Goal: Check status: Check status

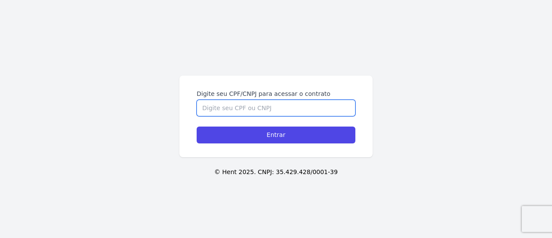
click at [313, 104] on input "Digite seu CPF/CNPJ para acessar o contrato" at bounding box center [276, 108] width 159 height 16
type input "44439753817"
click at [197, 126] on input "Entrar" at bounding box center [276, 134] width 159 height 17
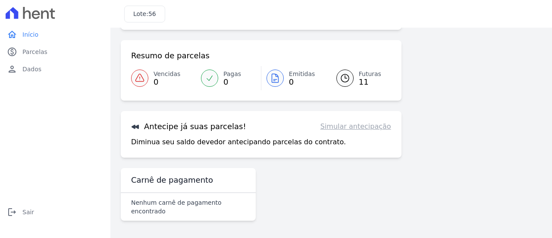
scroll to position [59, 0]
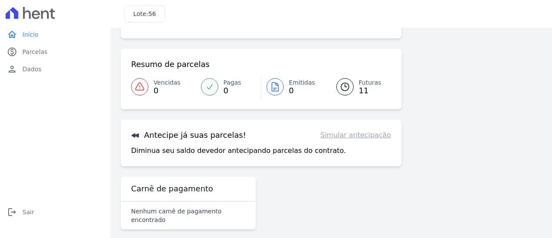
click at [363, 138] on link "Simular antecipação" at bounding box center [356, 135] width 71 height 10
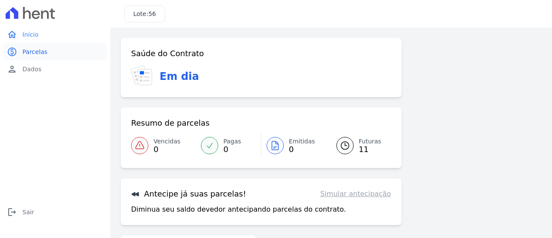
click at [56, 50] on link "paid Parcelas" at bounding box center [55, 51] width 104 height 17
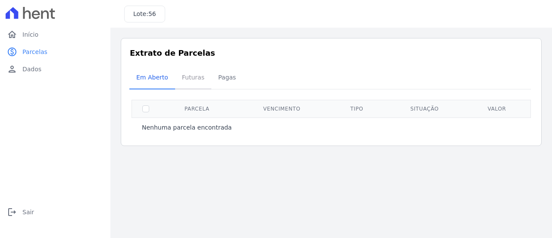
click at [197, 81] on span "Futuras" at bounding box center [193, 77] width 33 height 17
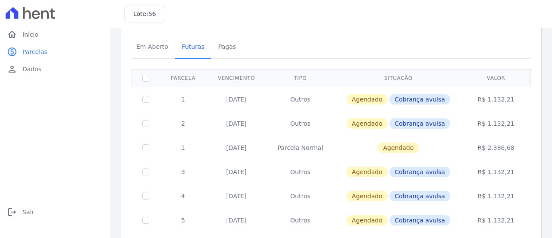
scroll to position [13, 0]
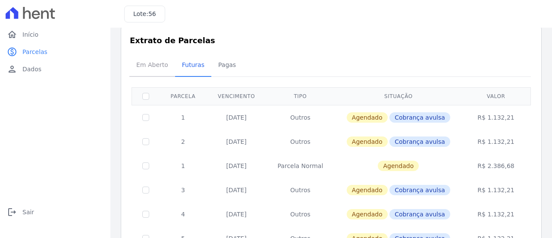
click at [161, 72] on span "Em Aberto" at bounding box center [152, 64] width 42 height 17
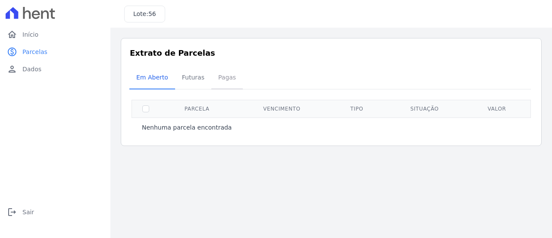
click at [216, 77] on span "Pagas" at bounding box center [227, 77] width 28 height 17
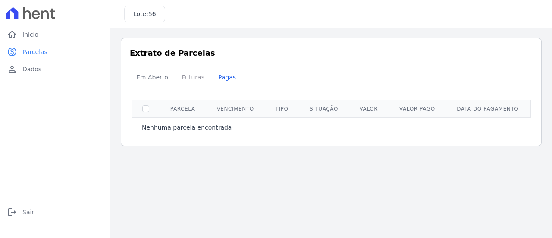
click at [191, 79] on span "Futuras" at bounding box center [193, 77] width 33 height 17
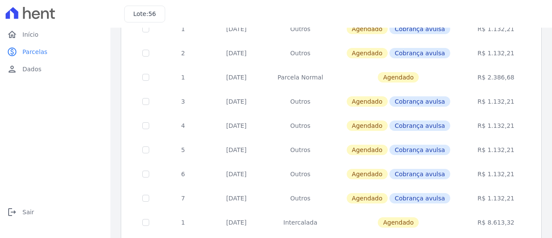
scroll to position [104, 0]
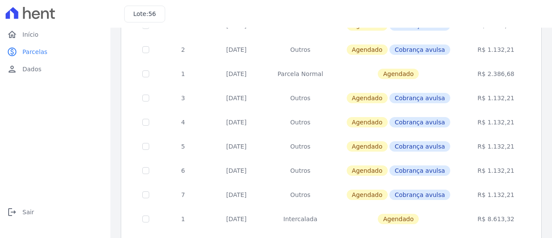
drag, startPoint x: 545, startPoint y: 155, endPoint x: 544, endPoint y: 186, distance: 30.7
click at [544, 186] on div "Listagem de parcelas Baixar PDF Extrato de Parcelas Em Aberto Futuras Pagas 0 s…" at bounding box center [331, 120] width 442 height 395
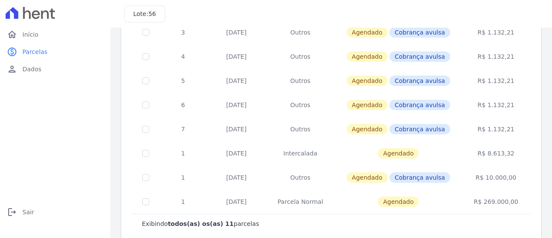
scroll to position [171, 0]
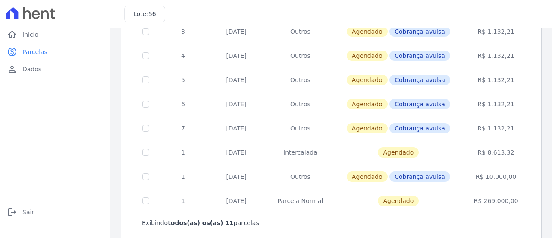
drag, startPoint x: 332, startPoint y: 155, endPoint x: 205, endPoint y: 149, distance: 127.4
click at [205, 149] on tr "1 31/12/2026 Intercalada Agendado R$ 8.613,32" at bounding box center [331, 152] width 399 height 24
click at [403, 140] on td "Agendado" at bounding box center [399, 152] width 128 height 24
click at [148, 150] on input "checkbox" at bounding box center [145, 152] width 7 height 7
checkbox input "true"
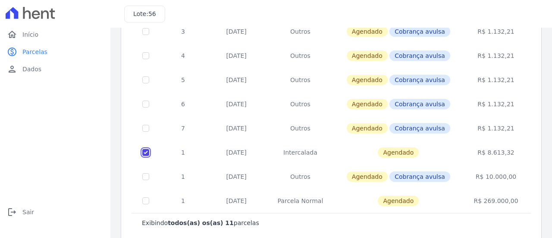
checkbox input "true"
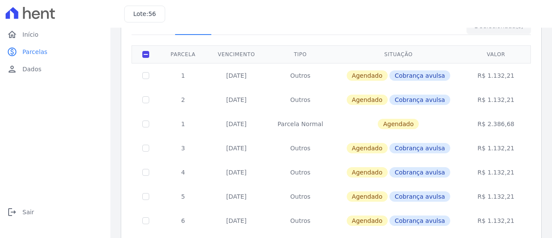
scroll to position [0, 0]
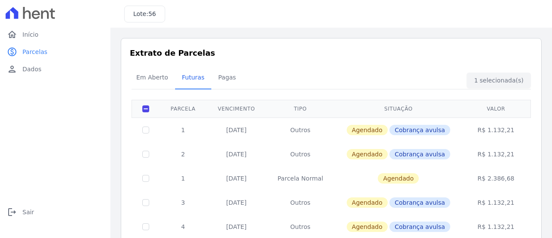
click at [510, 78] on div "Em Aberto Futuras Pagas" at bounding box center [331, 77] width 404 height 21
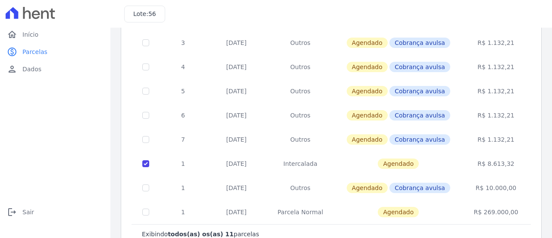
scroll to position [161, 0]
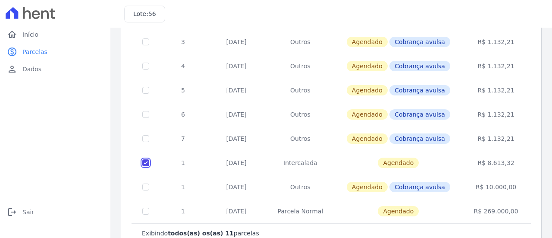
click at [145, 163] on input "checkbox" at bounding box center [145, 162] width 7 height 7
checkbox input "false"
click at [146, 136] on input "checkbox" at bounding box center [145, 138] width 7 height 7
checkbox input "true"
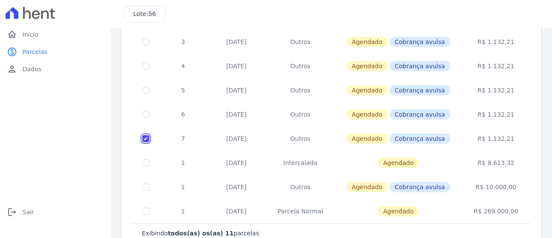
checkbox input "true"
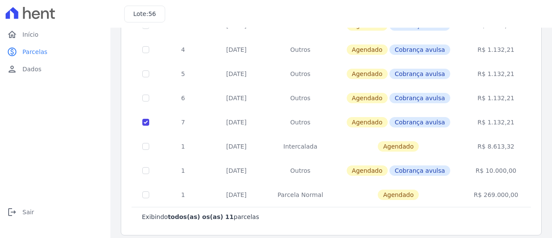
scroll to position [178, 0]
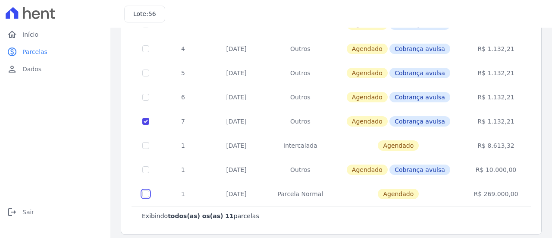
click at [143, 191] on input "checkbox" at bounding box center [145, 193] width 7 height 7
checkbox input "true"
click at [146, 142] on input "checkbox" at bounding box center [145, 145] width 7 height 7
checkbox input "true"
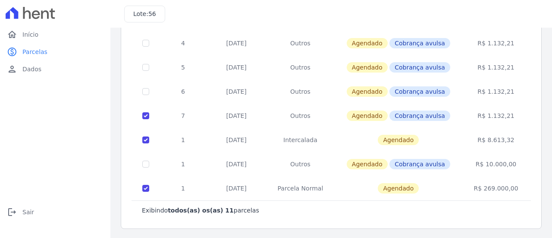
scroll to position [0, 0]
